Goal: Check status: Check status

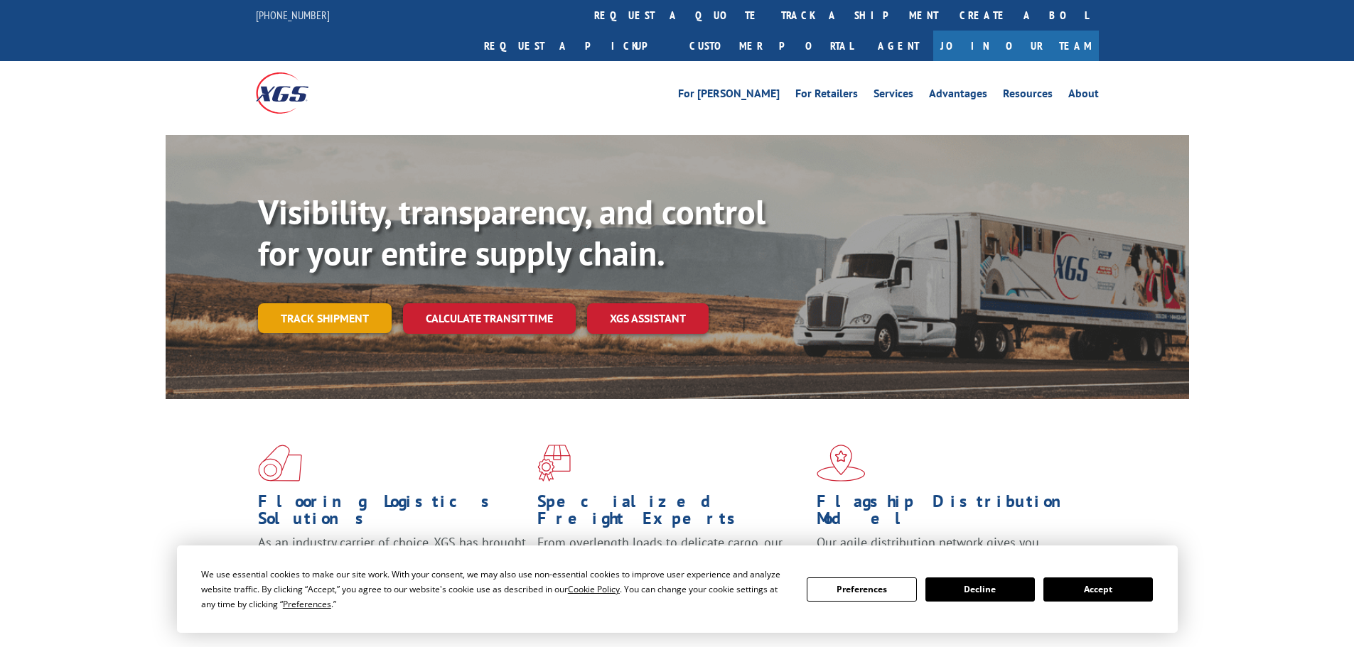
click at [363, 303] on link "Track shipment" at bounding box center [325, 318] width 134 height 30
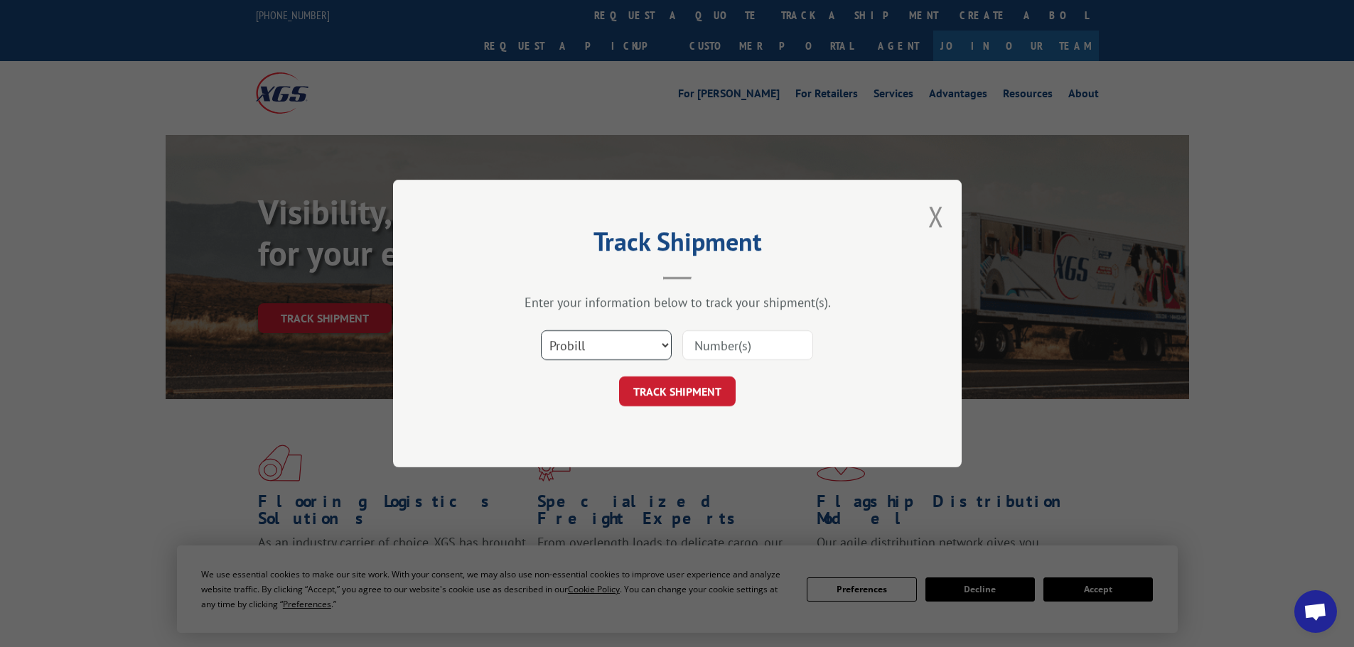
click at [612, 353] on select "Select category... Probill BOL PO" at bounding box center [606, 345] width 131 height 30
select select "bol"
click at [541, 330] on select "Select category... Probill BOL PO" at bounding box center [606, 345] width 131 height 30
click at [720, 338] on input at bounding box center [747, 345] width 131 height 30
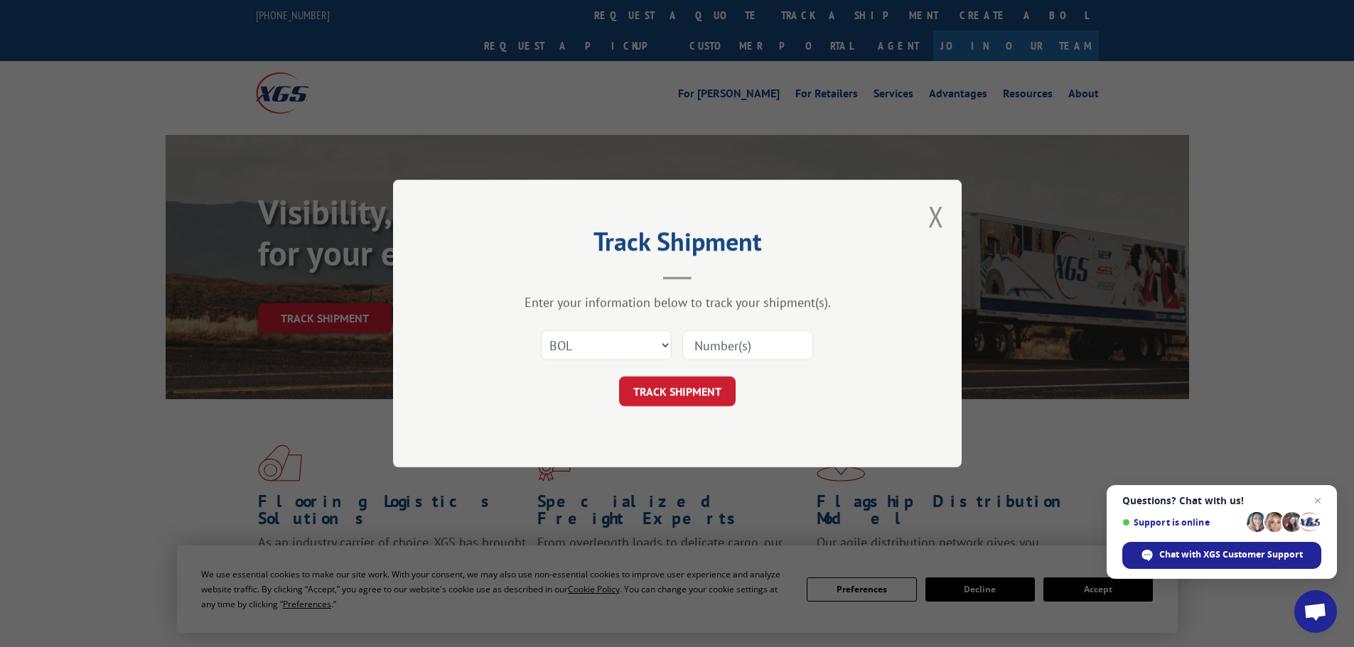
paste input "5477440"
type input "5477440"
click at [660, 403] on button "TRACK SHIPMENT" at bounding box center [677, 392] width 117 height 30
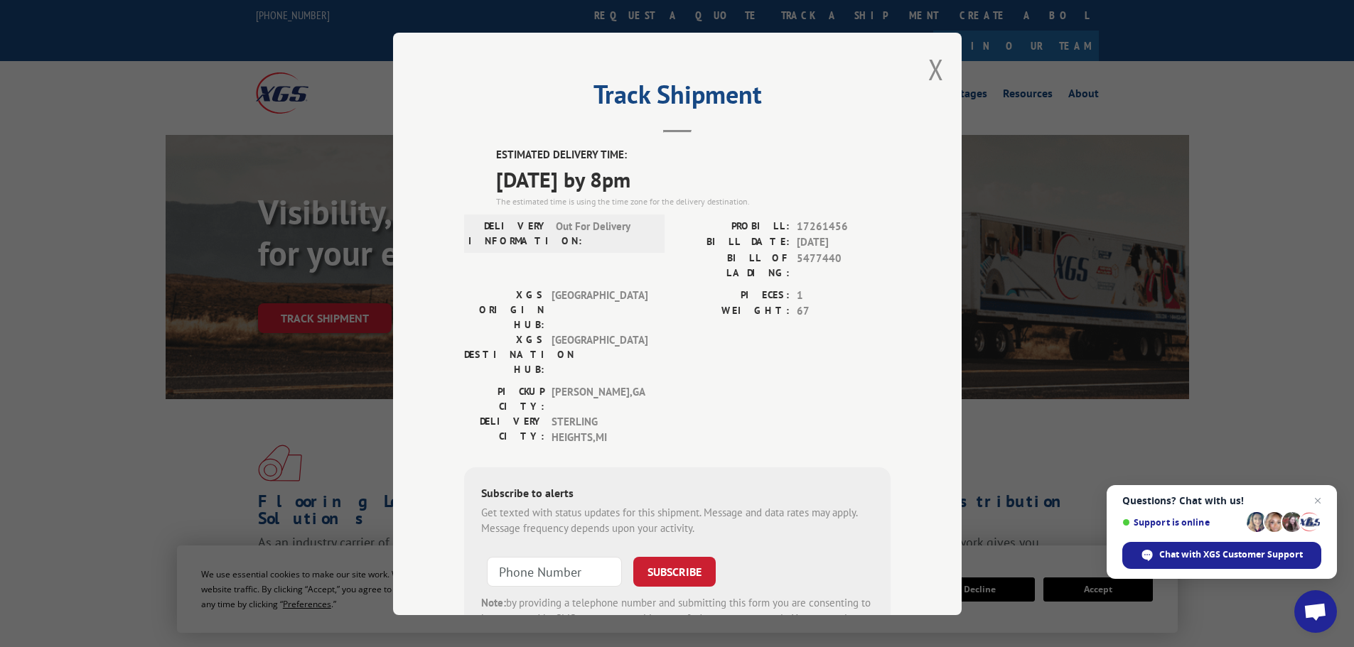
click at [478, 154] on div "ESTIMATED DELIVERY TIME: [DATE] by 8pm The estimated time is using the time zon…" at bounding box center [677, 403] width 426 height 513
